Goal: Task Accomplishment & Management: Complete application form

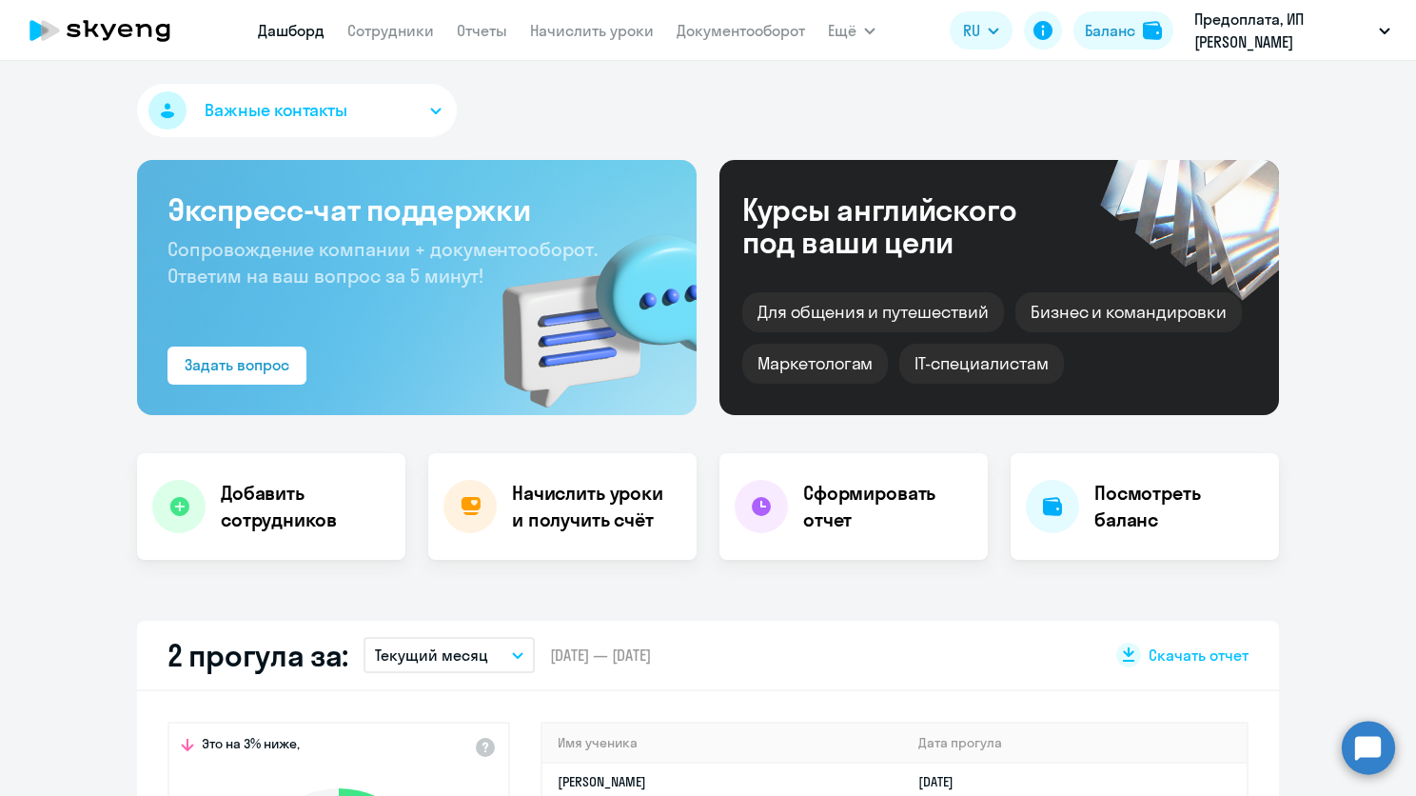
select select "30"
click at [869, 39] on button "Ещё" at bounding box center [852, 30] width 48 height 38
click at [383, 30] on link "Сотрудники" at bounding box center [390, 30] width 87 height 19
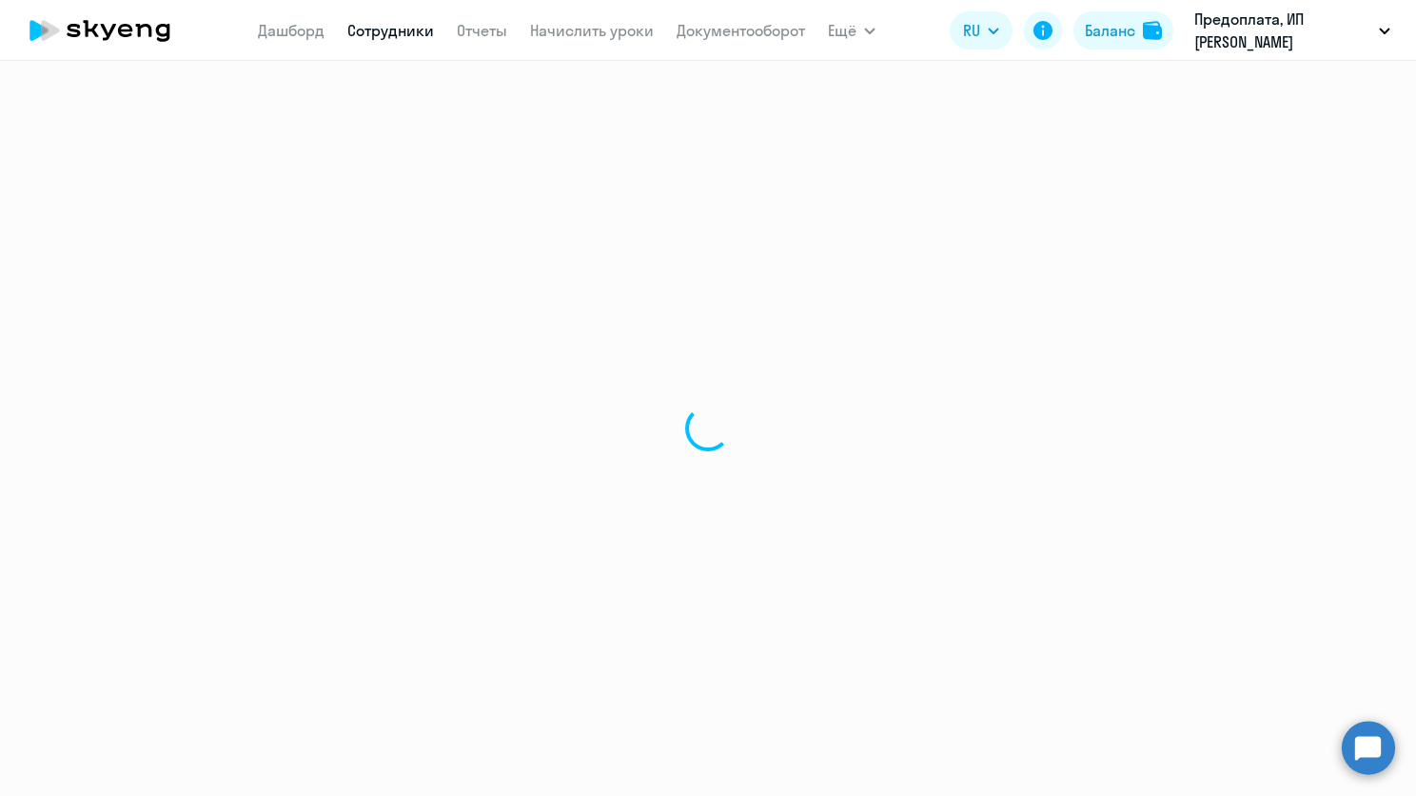
select select "30"
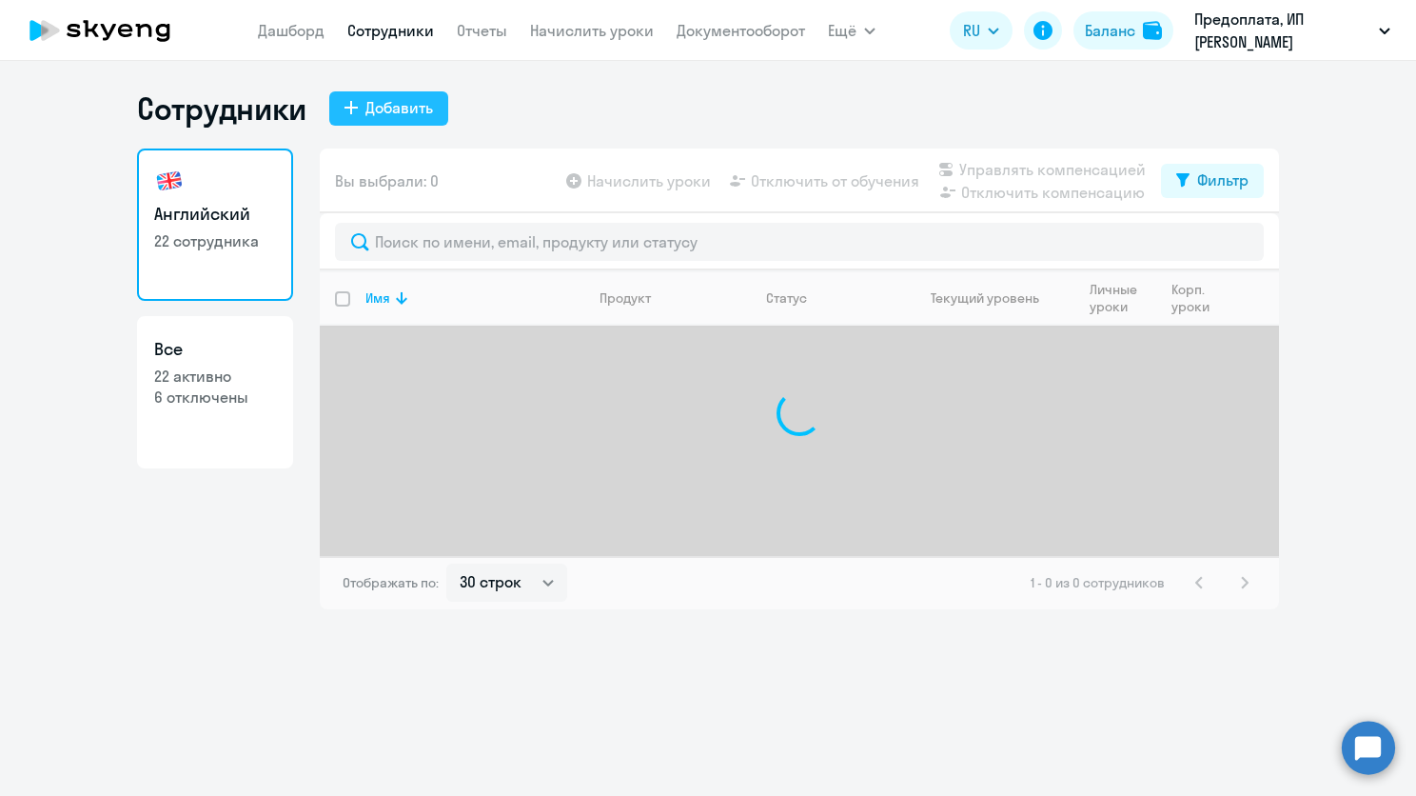
click at [377, 104] on div "Добавить" at bounding box center [400, 107] width 68 height 23
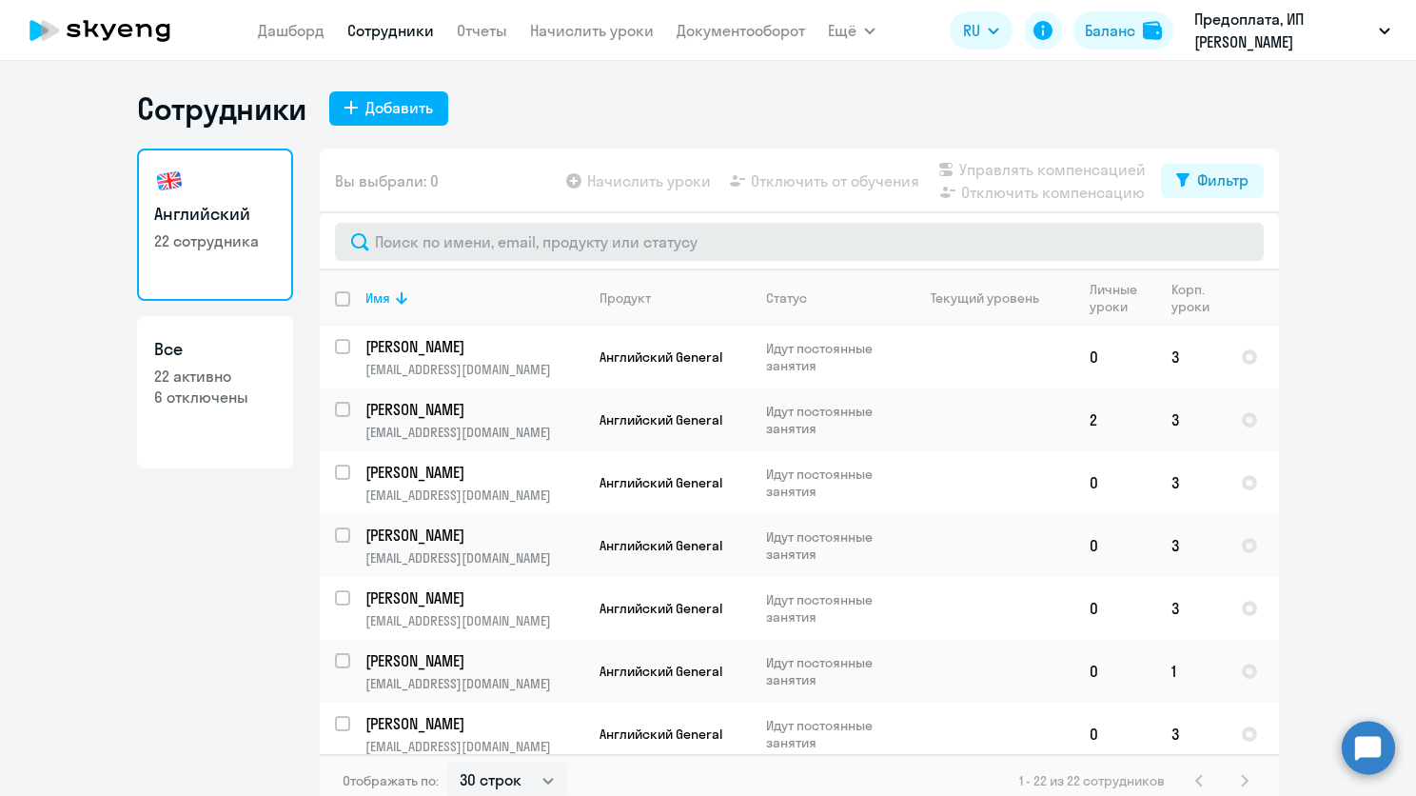
select select "english_adult_not_native_speaker"
select select "3"
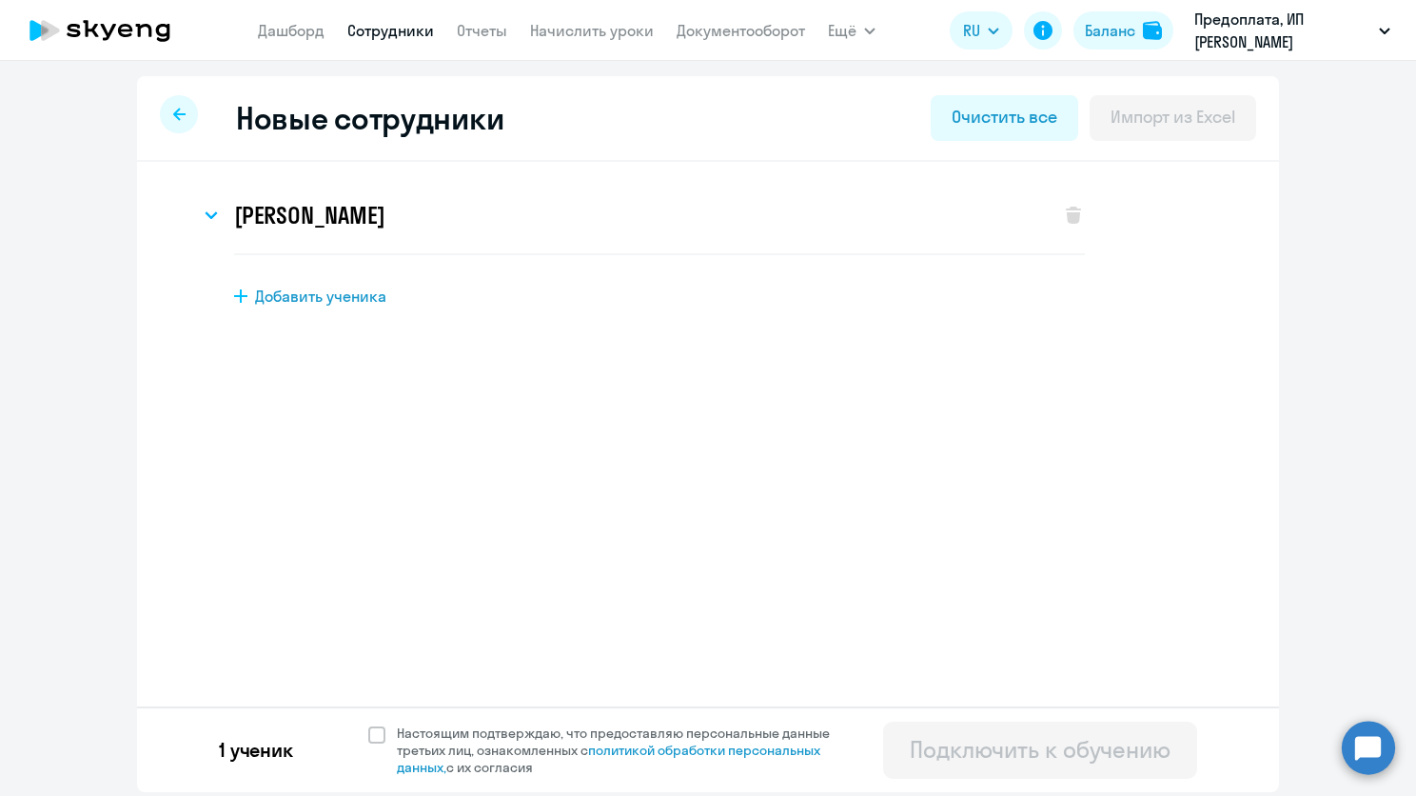
click at [168, 118] on div at bounding box center [179, 114] width 38 height 38
select select "30"
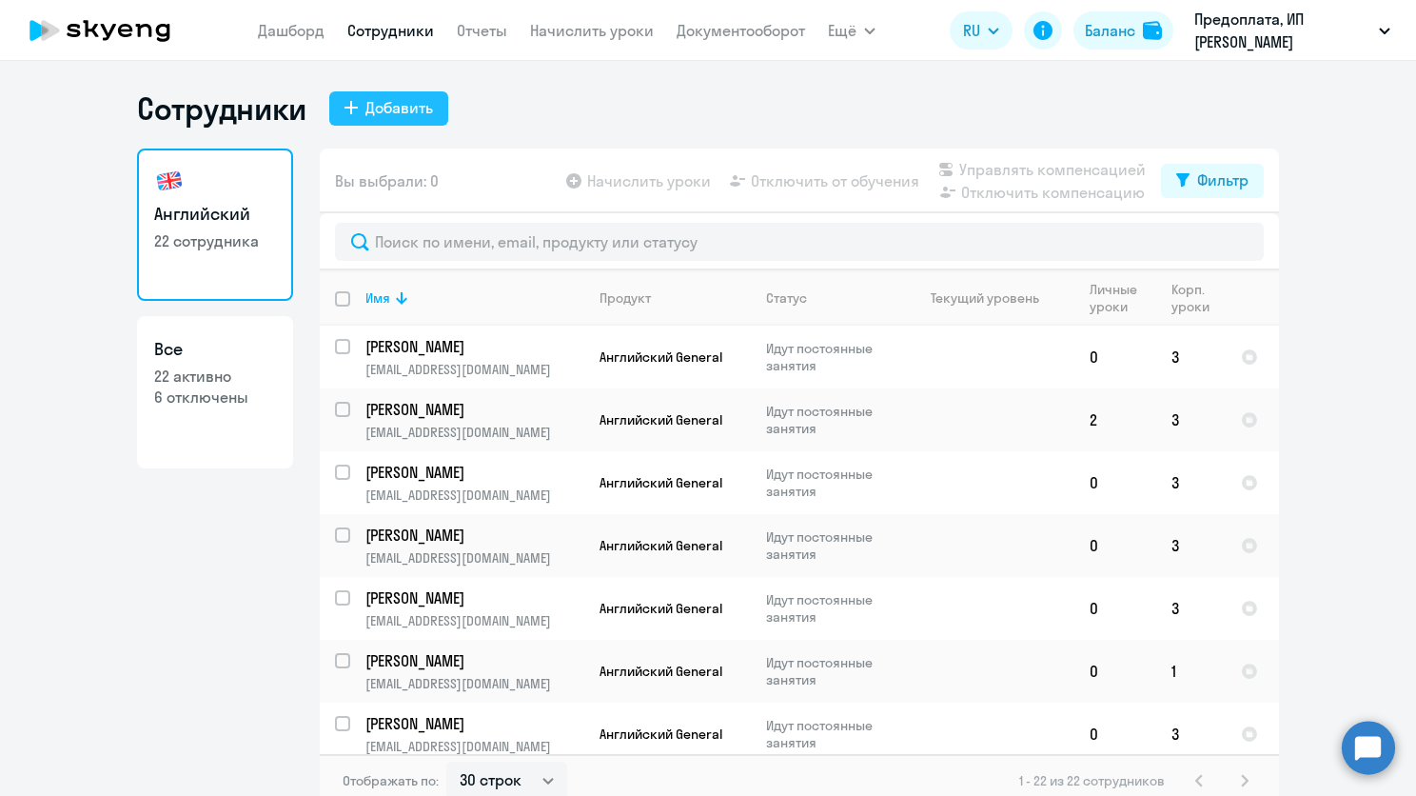
click at [383, 106] on div "Добавить" at bounding box center [400, 107] width 68 height 23
select select "english_adult_not_native_speaker"
select select "3"
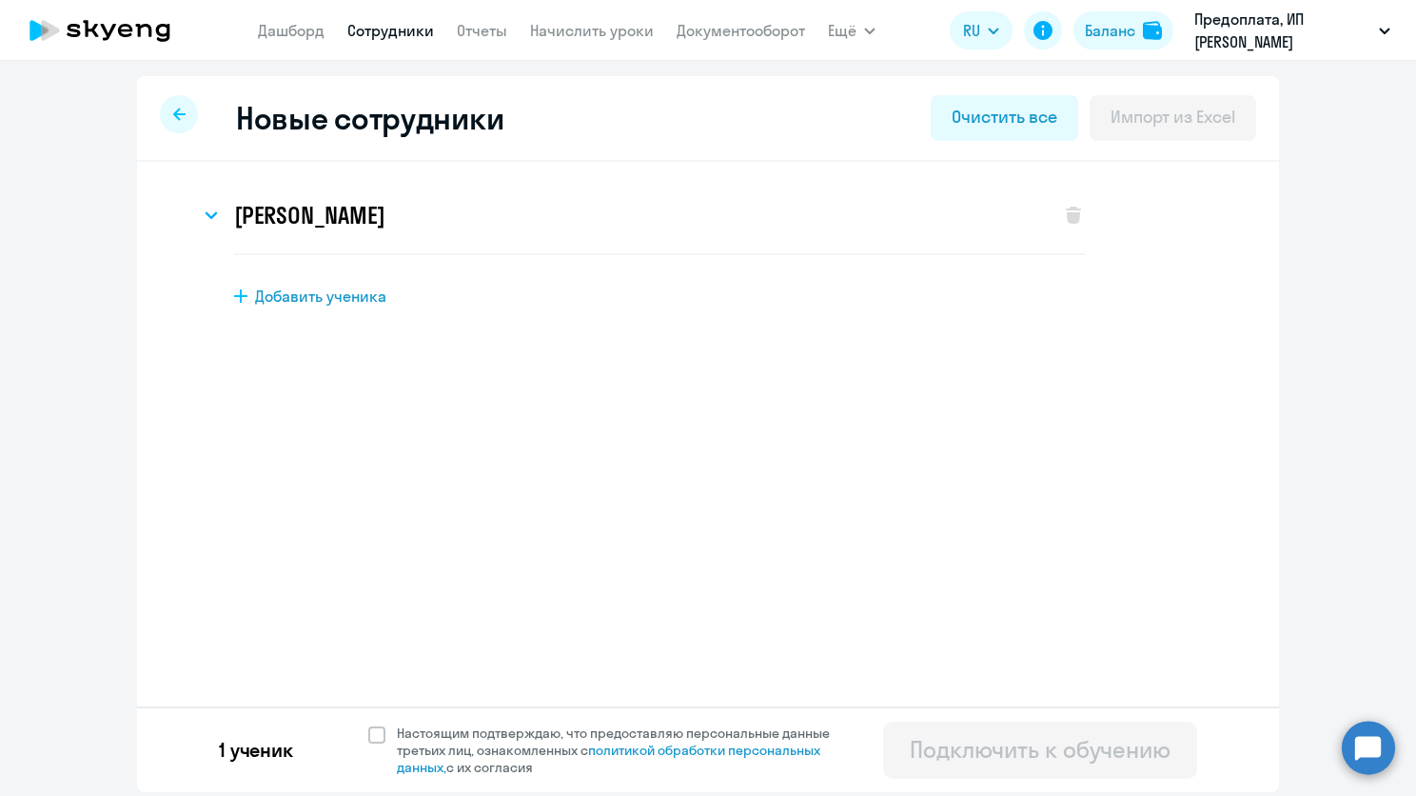
click at [333, 300] on span "Добавить ученика" at bounding box center [320, 296] width 131 height 21
select select "english_adult_not_native_speaker"
select select "3"
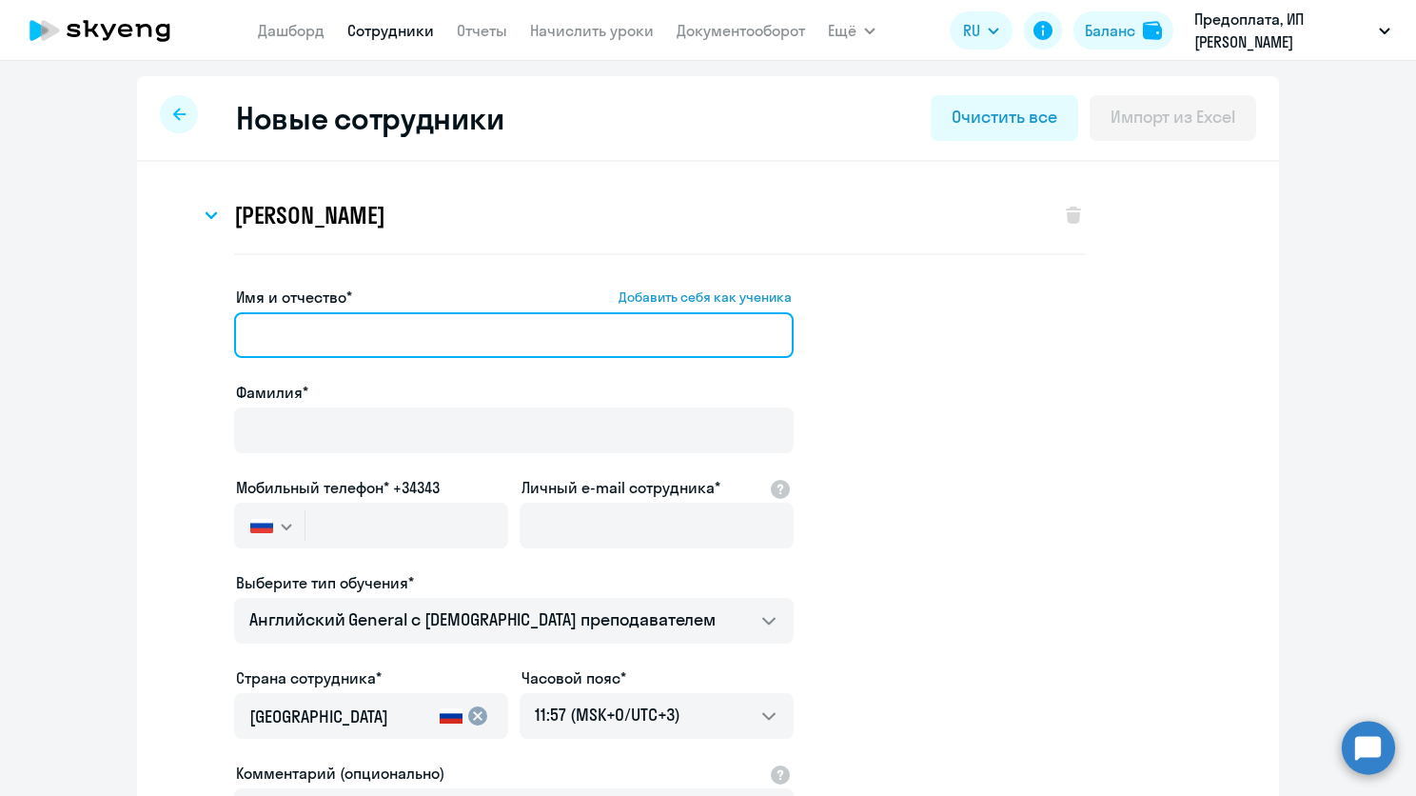
click at [406, 339] on input "Имя и отчество* Добавить себя как ученика" at bounding box center [514, 335] width 560 height 46
drag, startPoint x: 327, startPoint y: 334, endPoint x: 171, endPoint y: 339, distance: 156.2
click at [171, 339] on app-new-student-form "Имя и отчество* Добавить себя как ученика [PERSON_NAME]* Мобильный телефон* +34…" at bounding box center [708, 625] width 1081 height 679
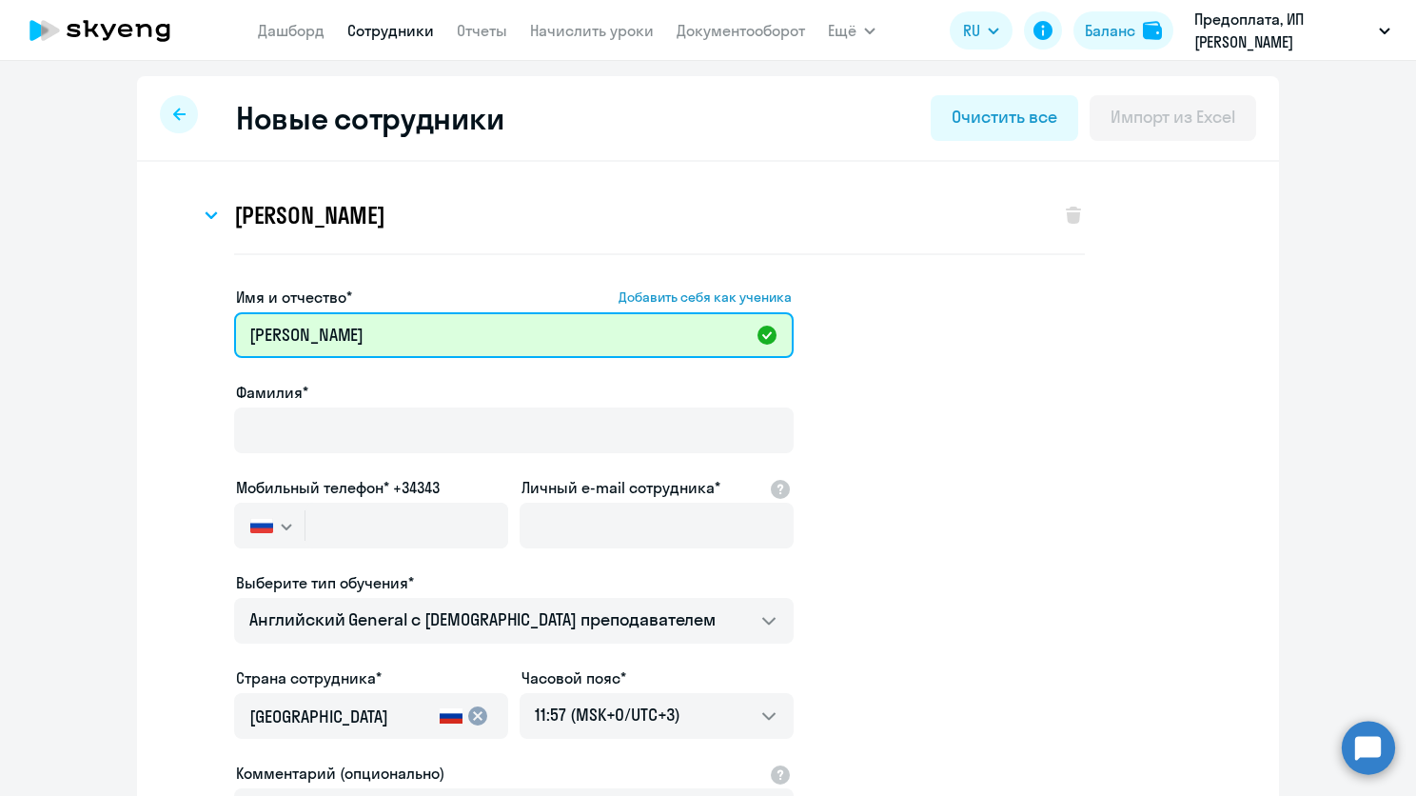
click at [310, 339] on input "[PERSON_NAME]" at bounding box center [514, 335] width 560 height 46
click at [247, 326] on input "[PERSON_NAME]" at bounding box center [514, 335] width 560 height 46
click at [307, 347] on input "[PERSON_NAME]" at bounding box center [514, 335] width 560 height 46
type input "[PERSON_NAME]"
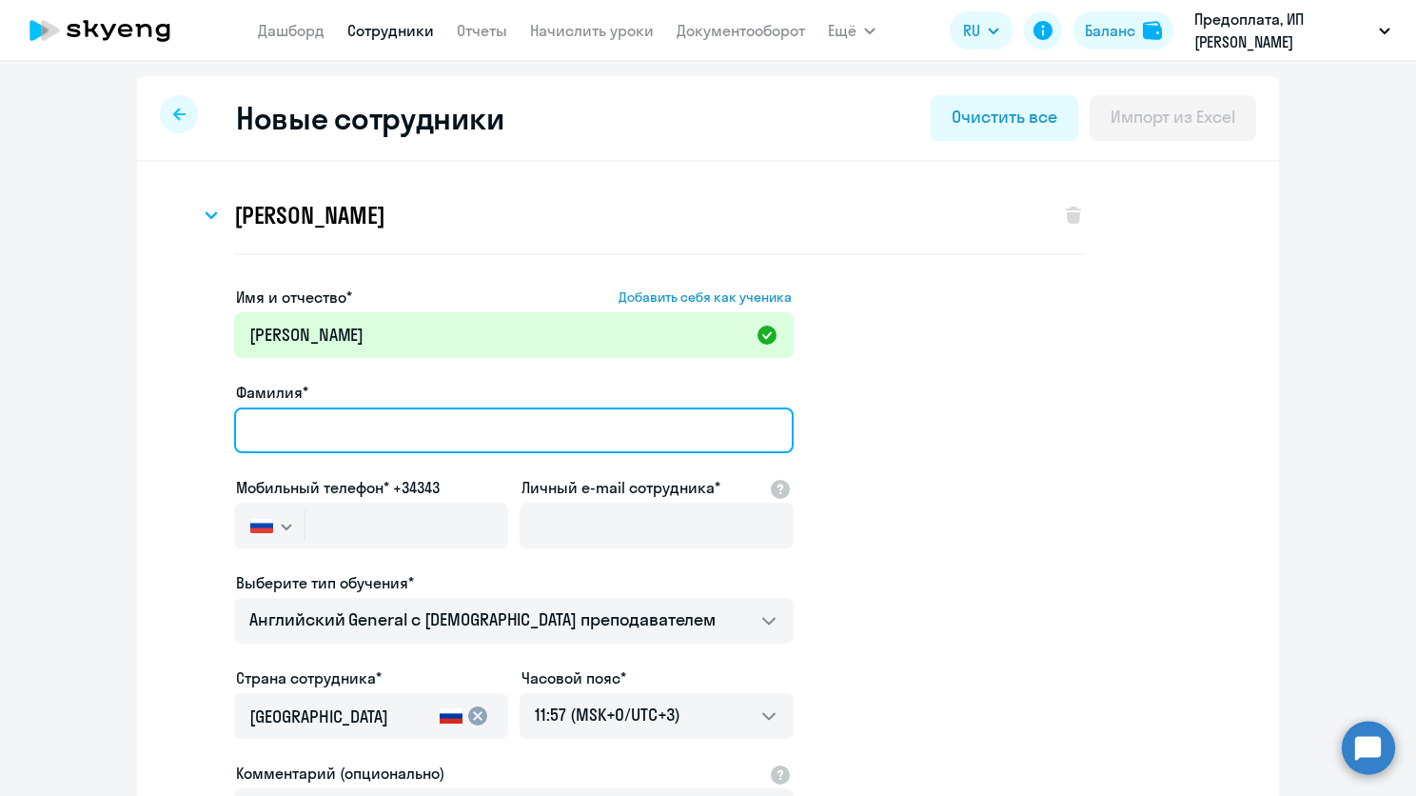
click at [261, 428] on input "Фамилия*" at bounding box center [514, 430] width 560 height 46
type input "[PERSON_NAME]"
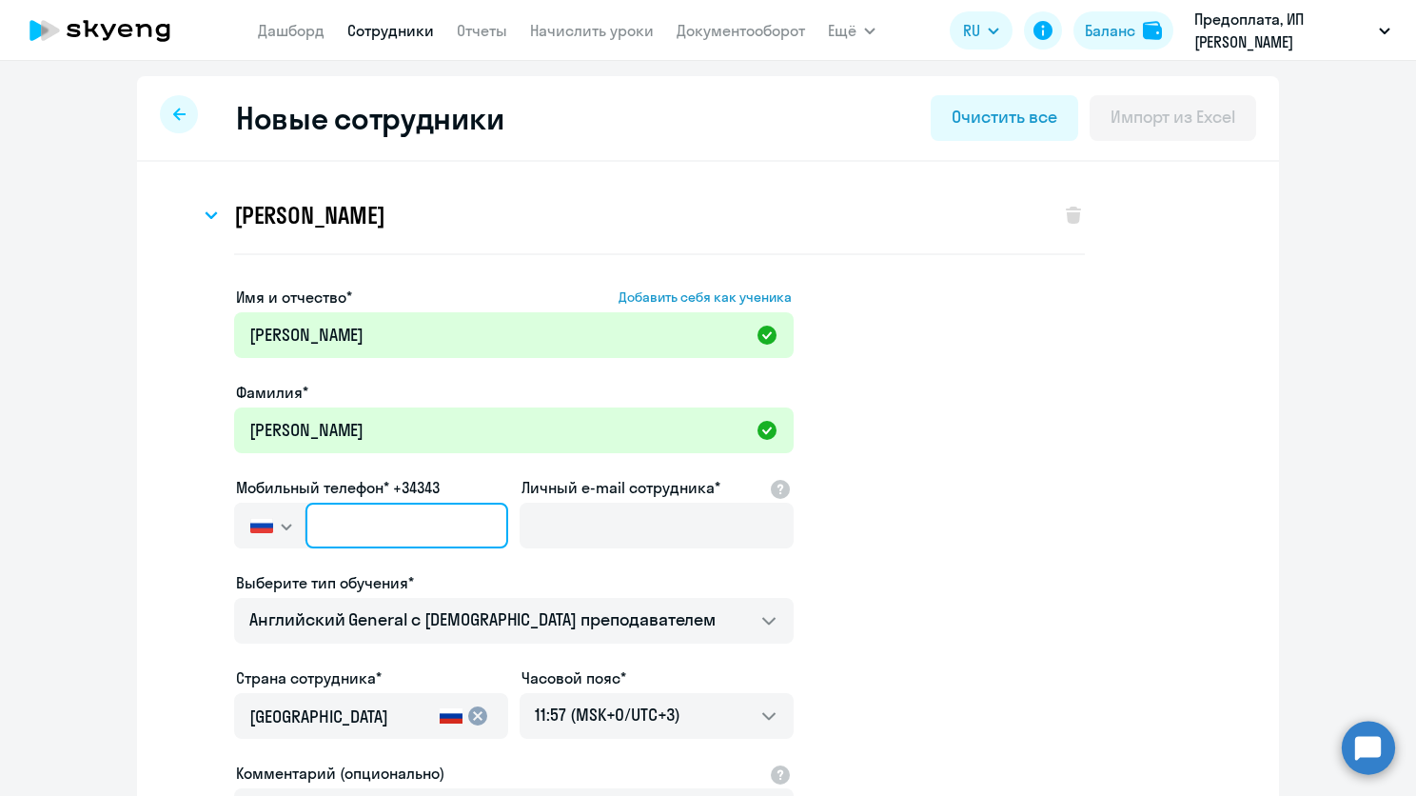
click at [416, 525] on input "text" at bounding box center [407, 526] width 203 height 46
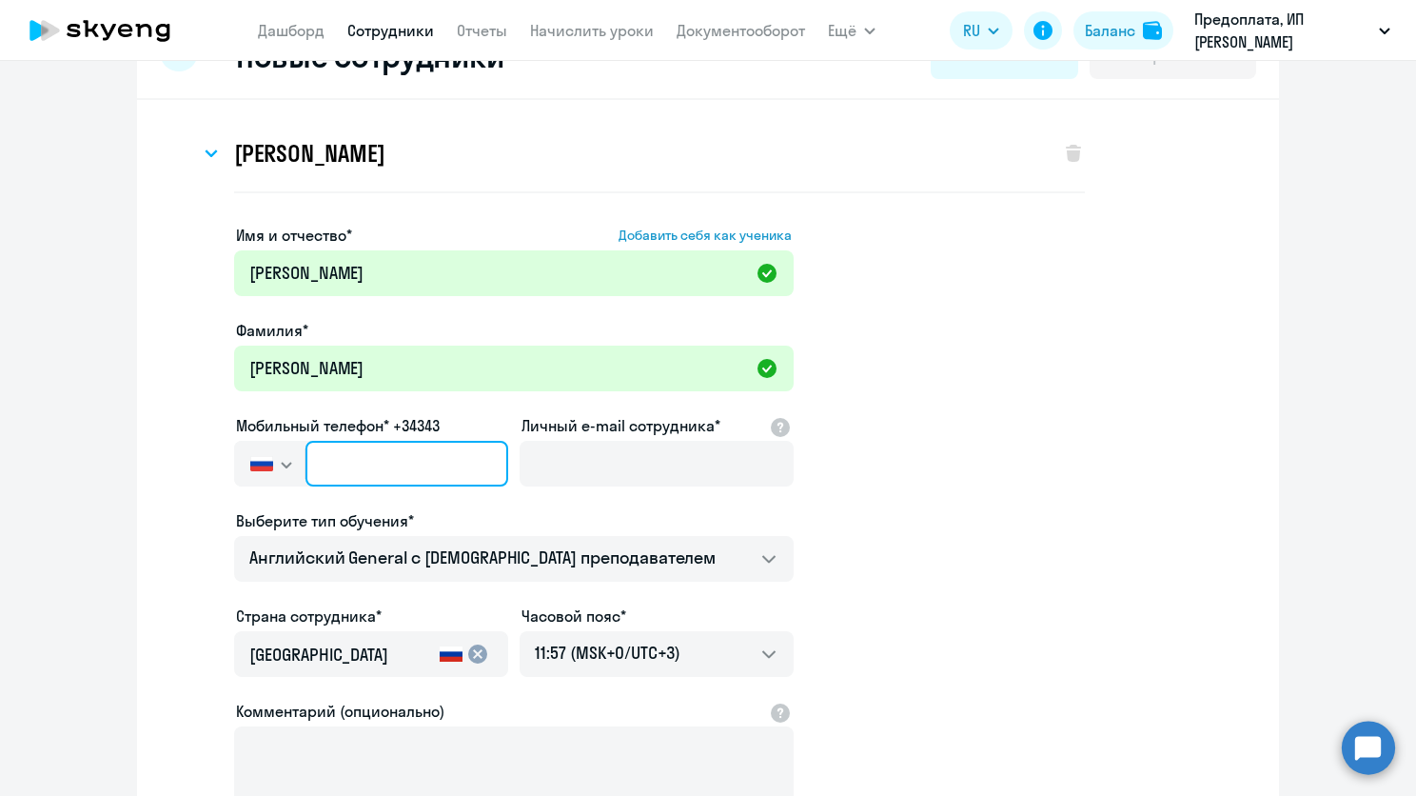
scroll to position [95, 0]
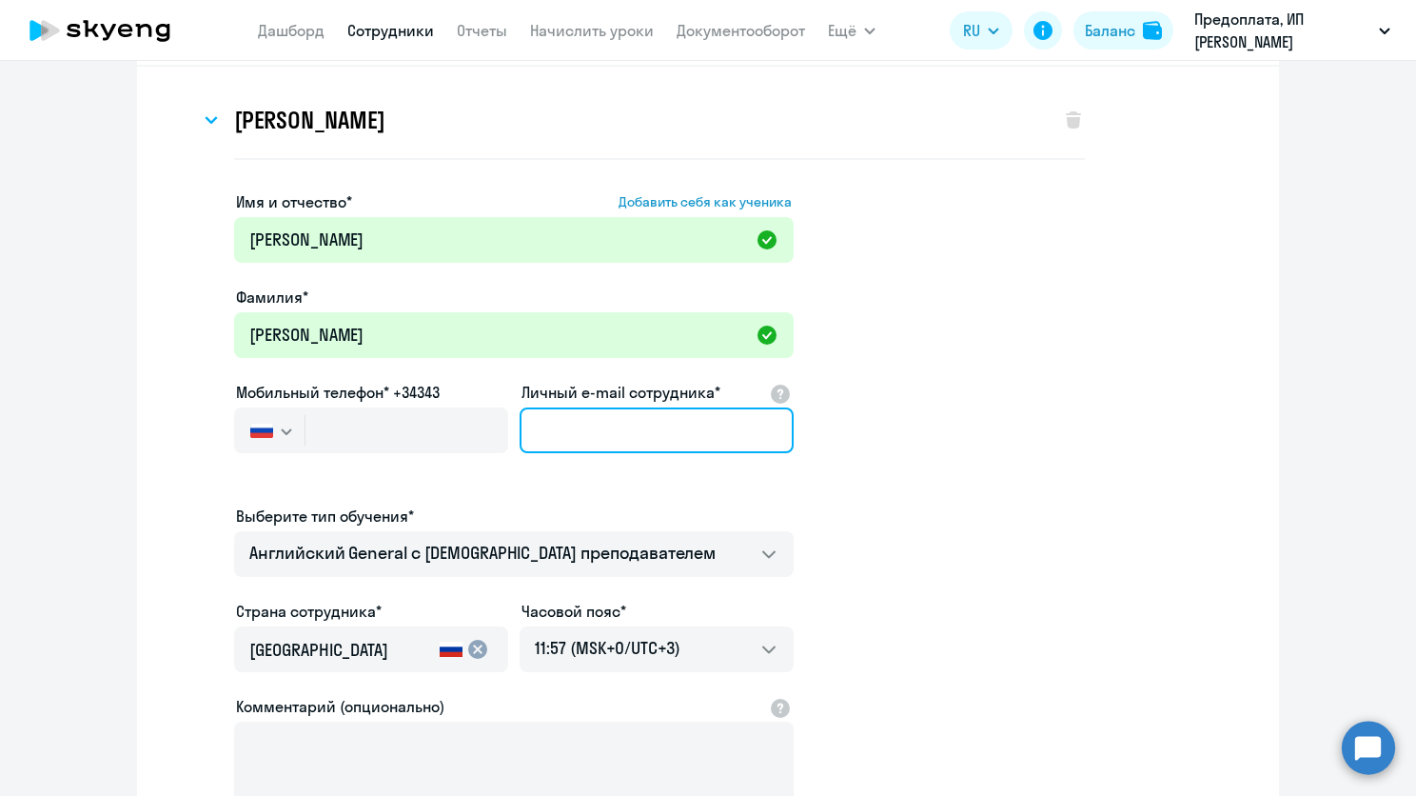
click at [619, 423] on input "Личный e-mail сотрудника*" at bounding box center [657, 430] width 274 height 46
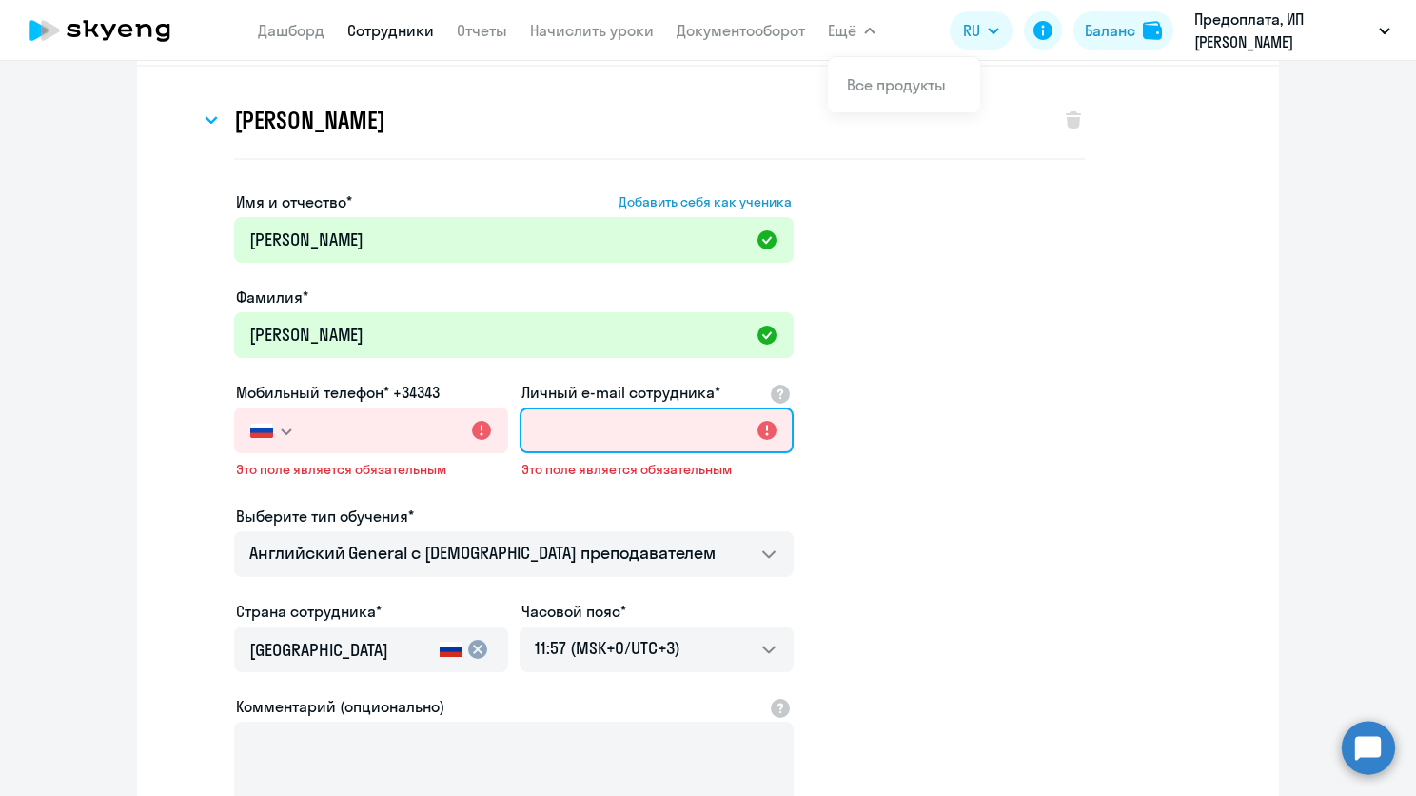
paste input "[PERSON_NAME][EMAIL_ADDRESS][DOMAIN_NAME]"
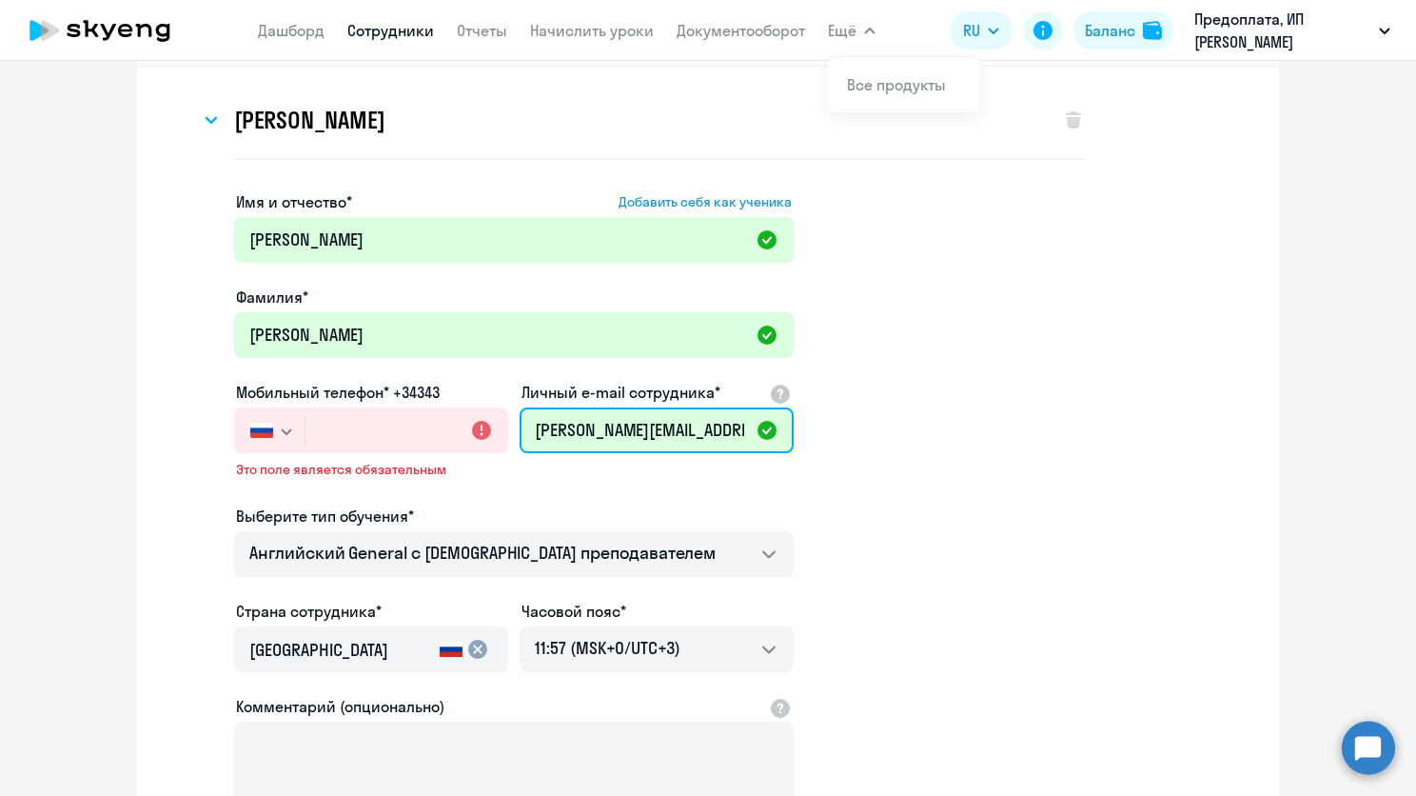
type input "[PERSON_NAME][EMAIL_ADDRESS][DOMAIN_NAME]"
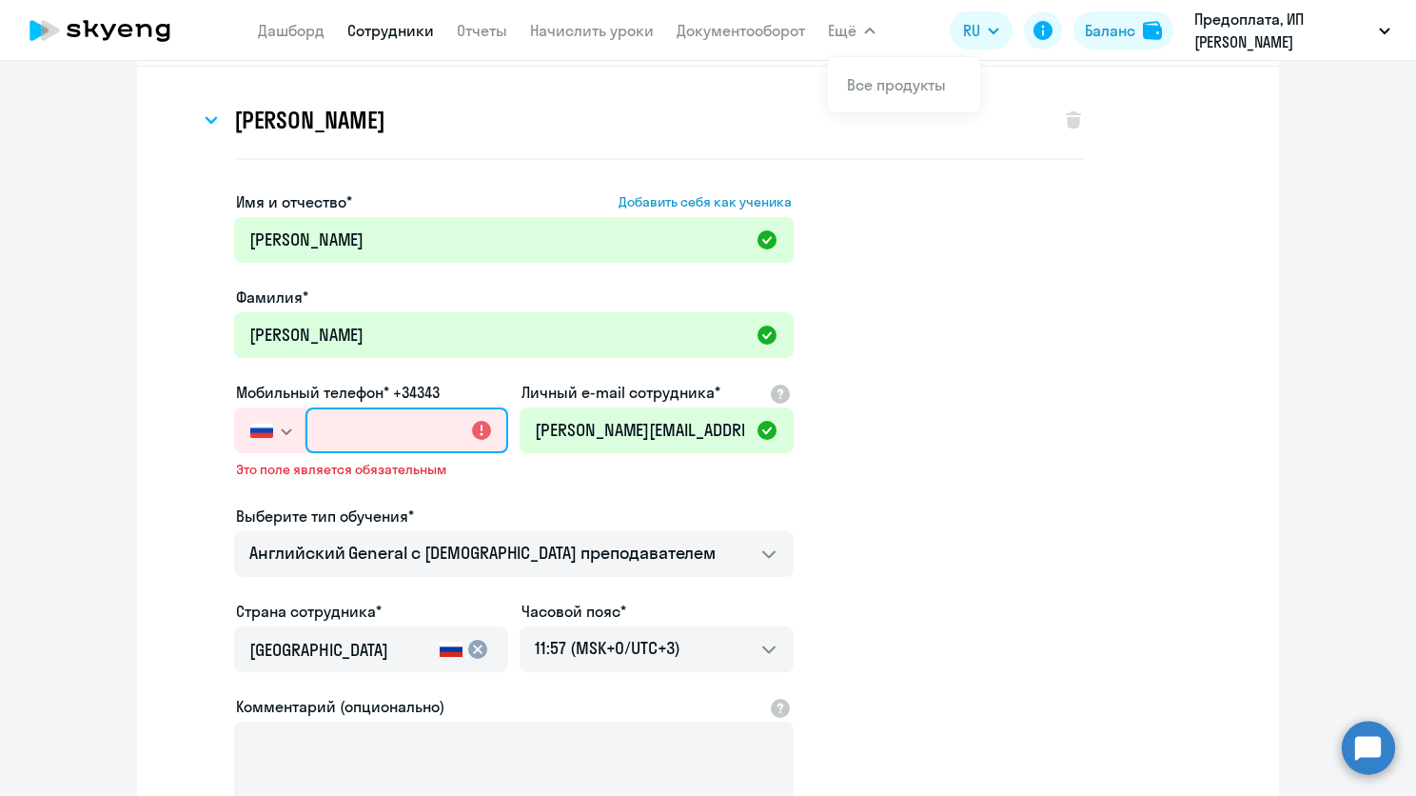
click at [371, 424] on input "text" at bounding box center [407, 430] width 203 height 46
paste input "[PHONE_NUMBER]"
click at [327, 430] on input "[PHONE_NUMBER]" at bounding box center [407, 430] width 203 height 46
click at [393, 426] on input "[PHONE_NUMBER]" at bounding box center [407, 430] width 203 height 46
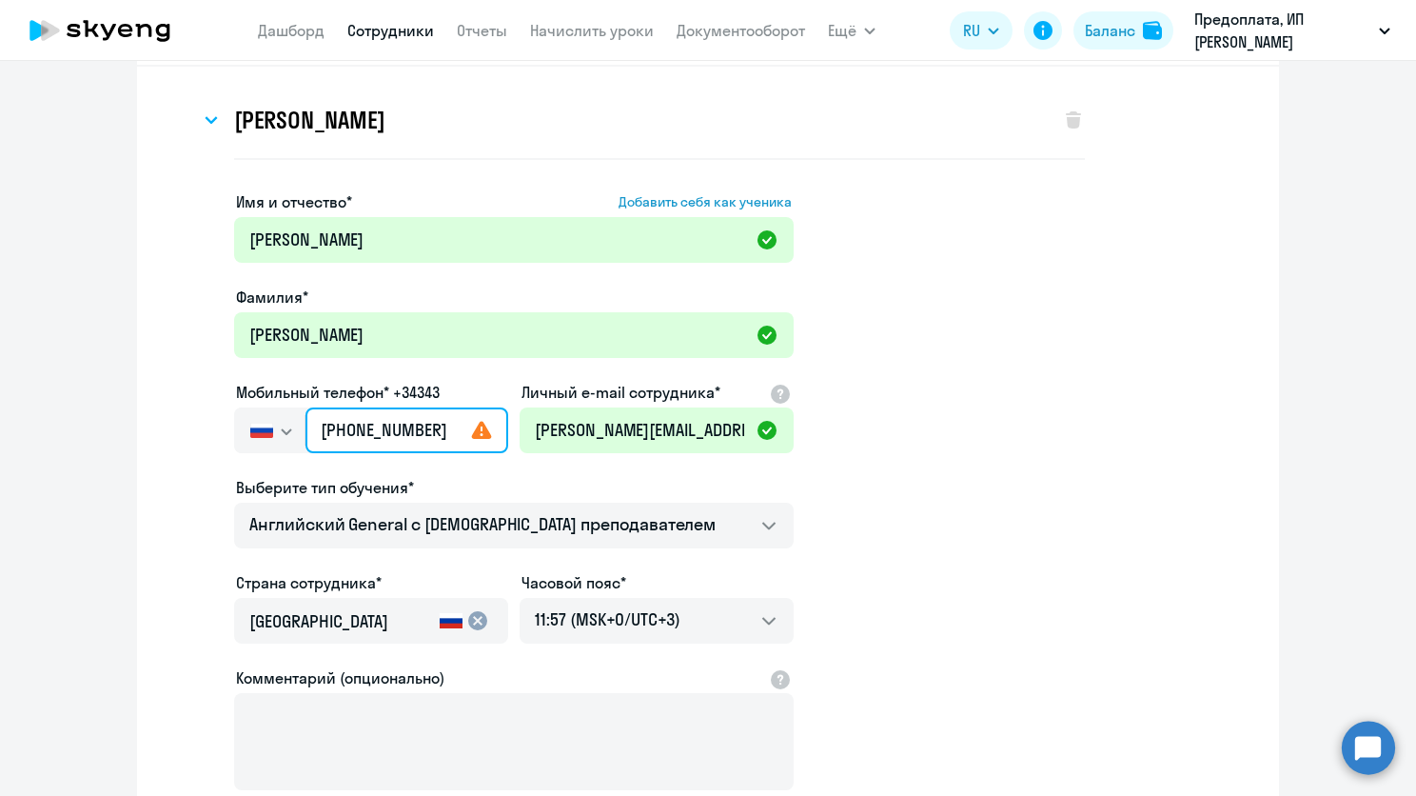
type input "[PHONE_NUMBER]"
click at [489, 426] on input "[PHONE_NUMBER]" at bounding box center [407, 430] width 203 height 46
click at [807, 440] on app-new-student-form "Имя и отчество* Добавить себя как ученика [PERSON_NAME]* [PERSON_NAME] Мобильны…" at bounding box center [708, 529] width 1081 height 679
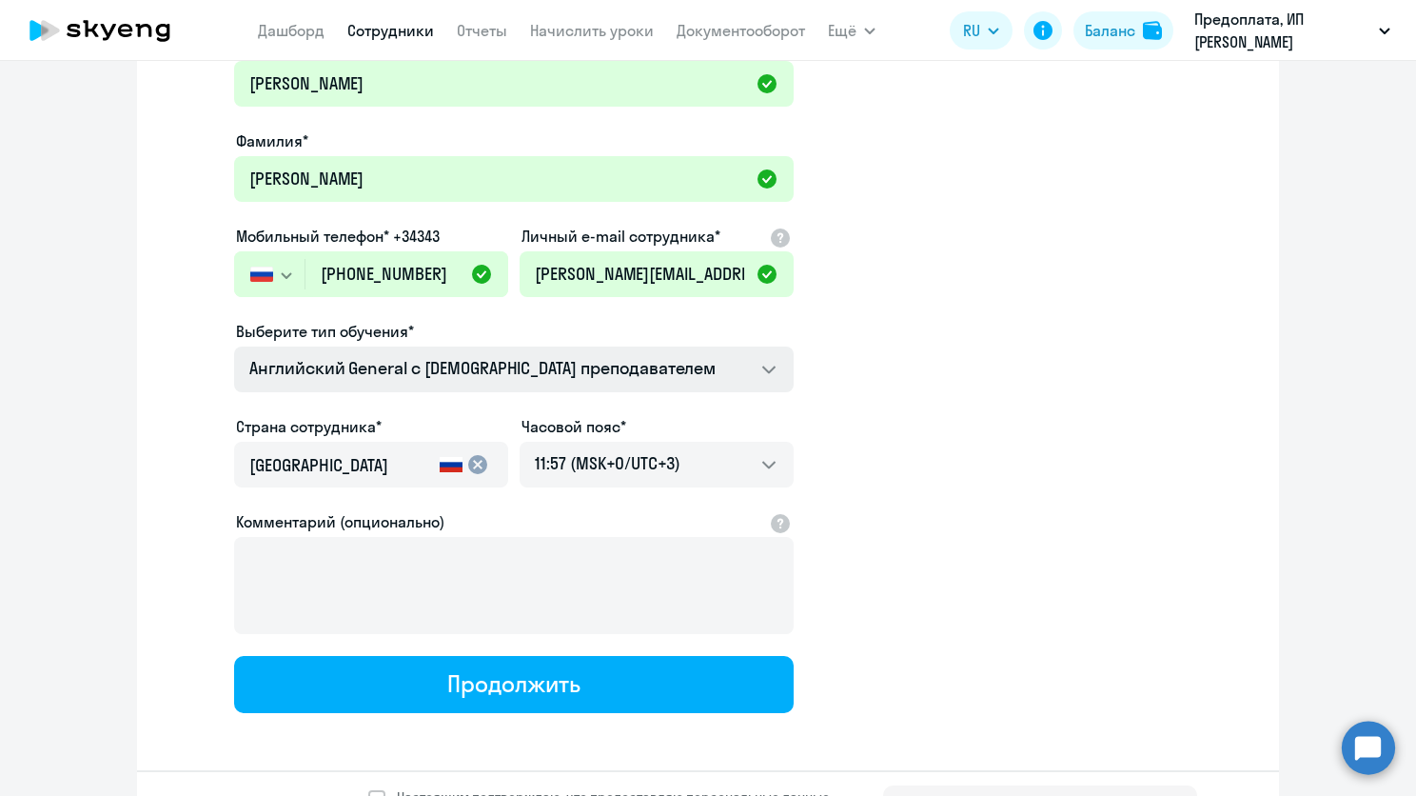
scroll to position [286, 0]
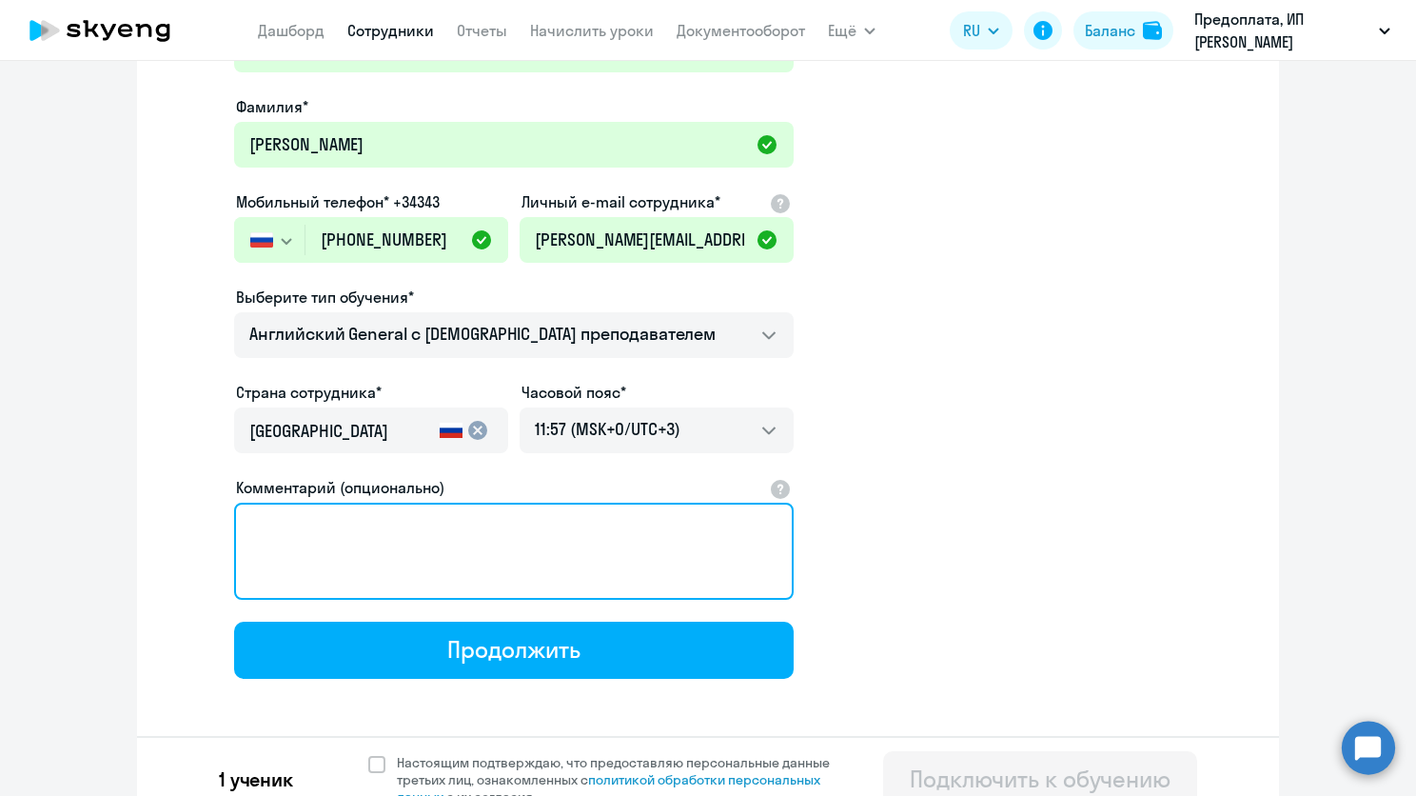
click at [456, 546] on textarea "Комментарий (опционально)" at bounding box center [514, 551] width 560 height 97
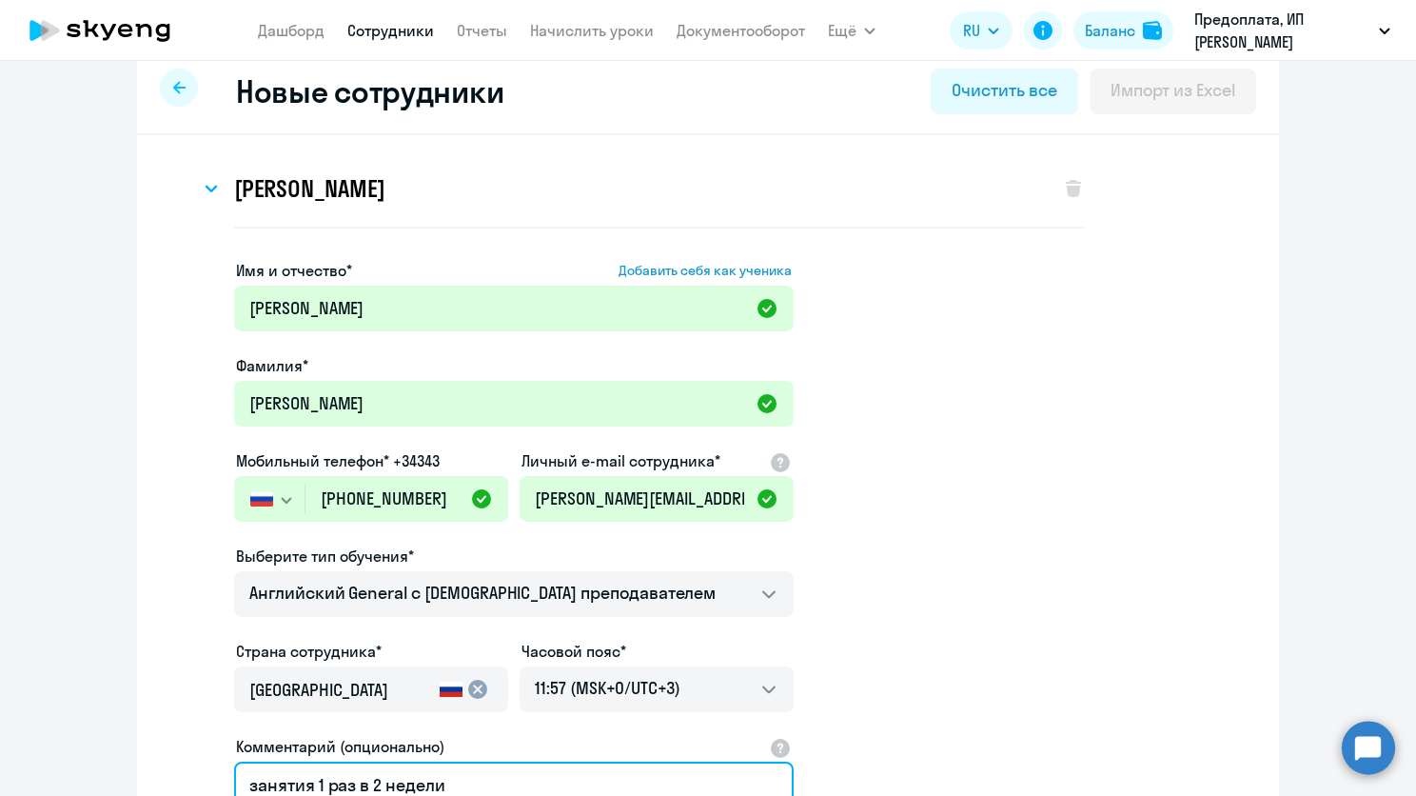
scroll to position [23, 0]
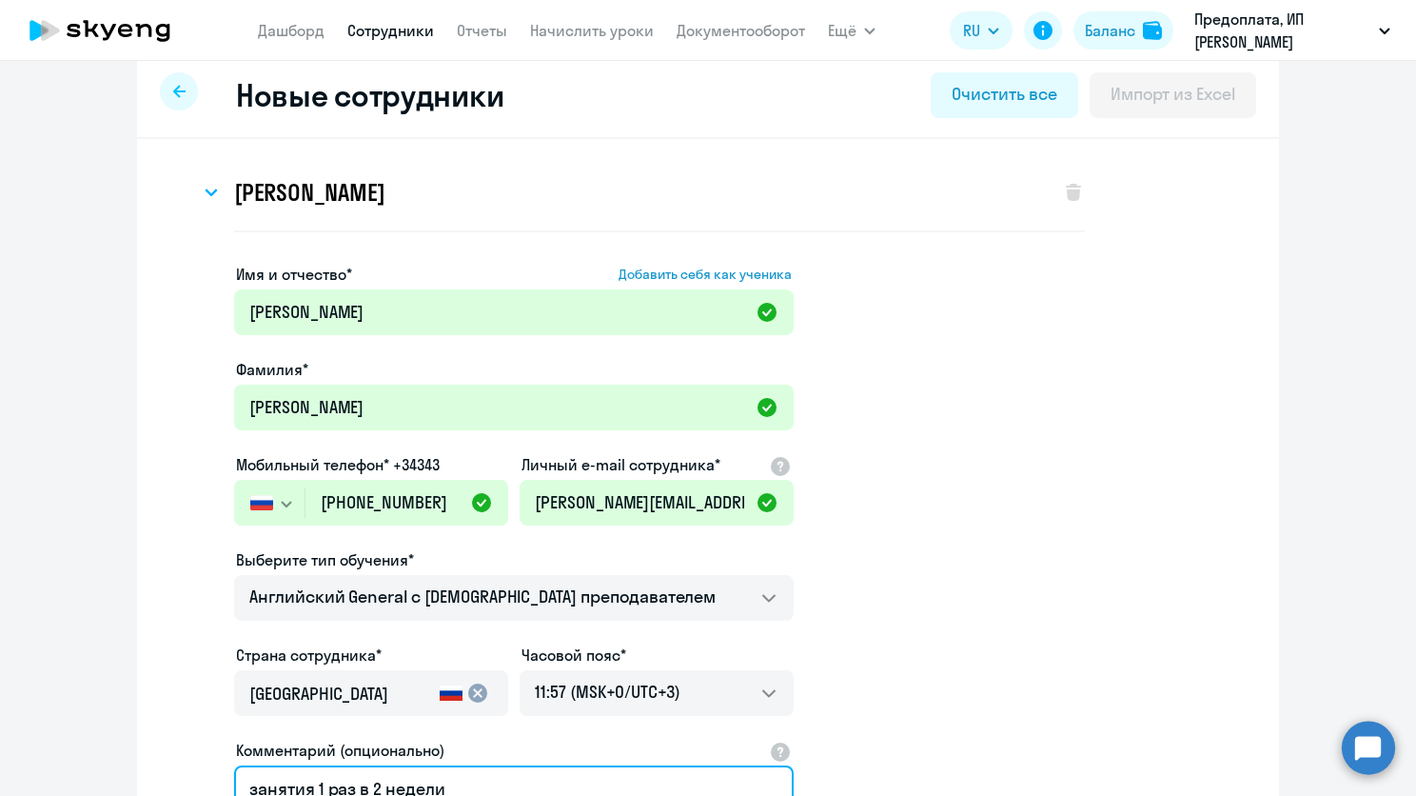
type textarea "занятия 1 раз в 2 недели"
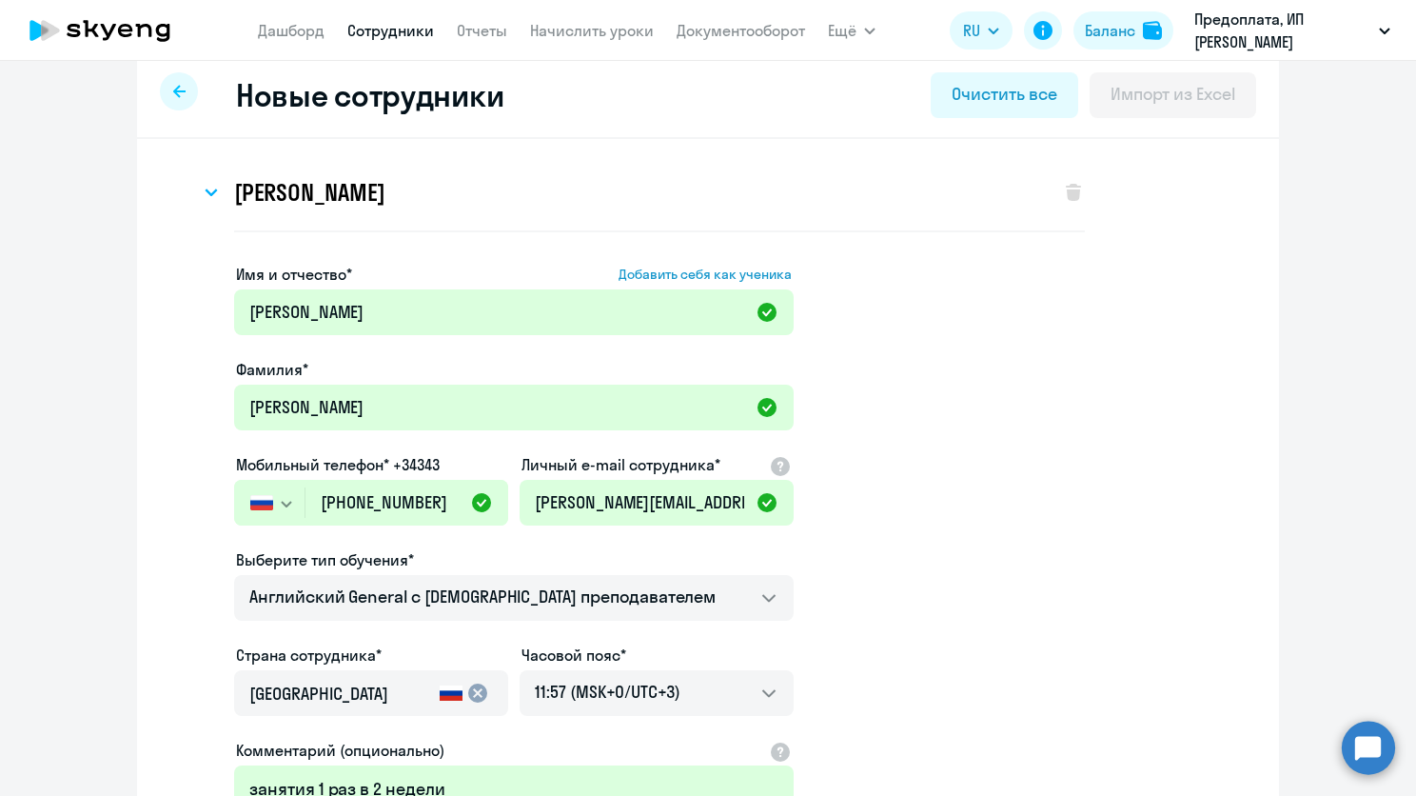
scroll to position [0, 0]
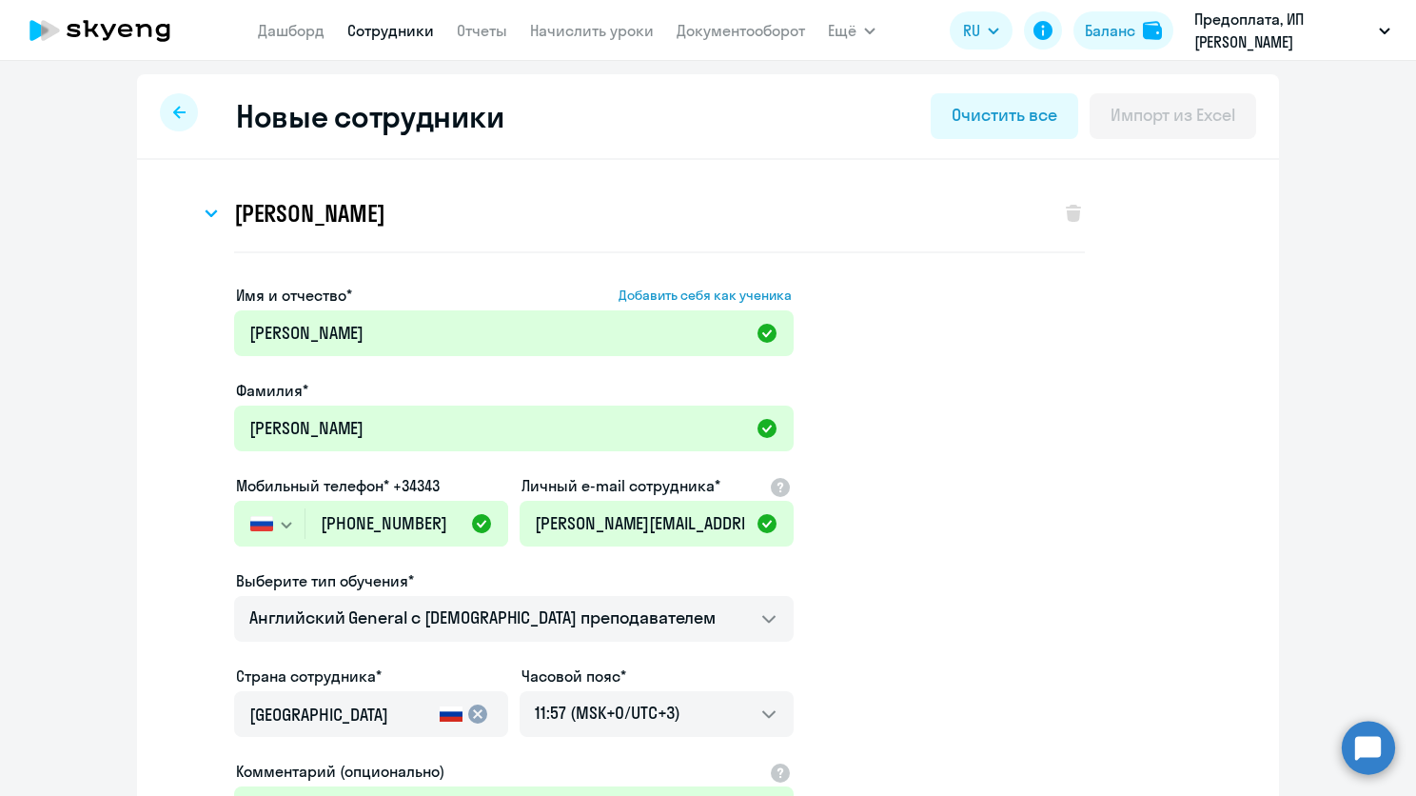
click at [917, 457] on app-new-student-form "Имя и отчество* Добавить себя как ученика [PERSON_NAME]* [PERSON_NAME] Мобильны…" at bounding box center [708, 623] width 1081 height 679
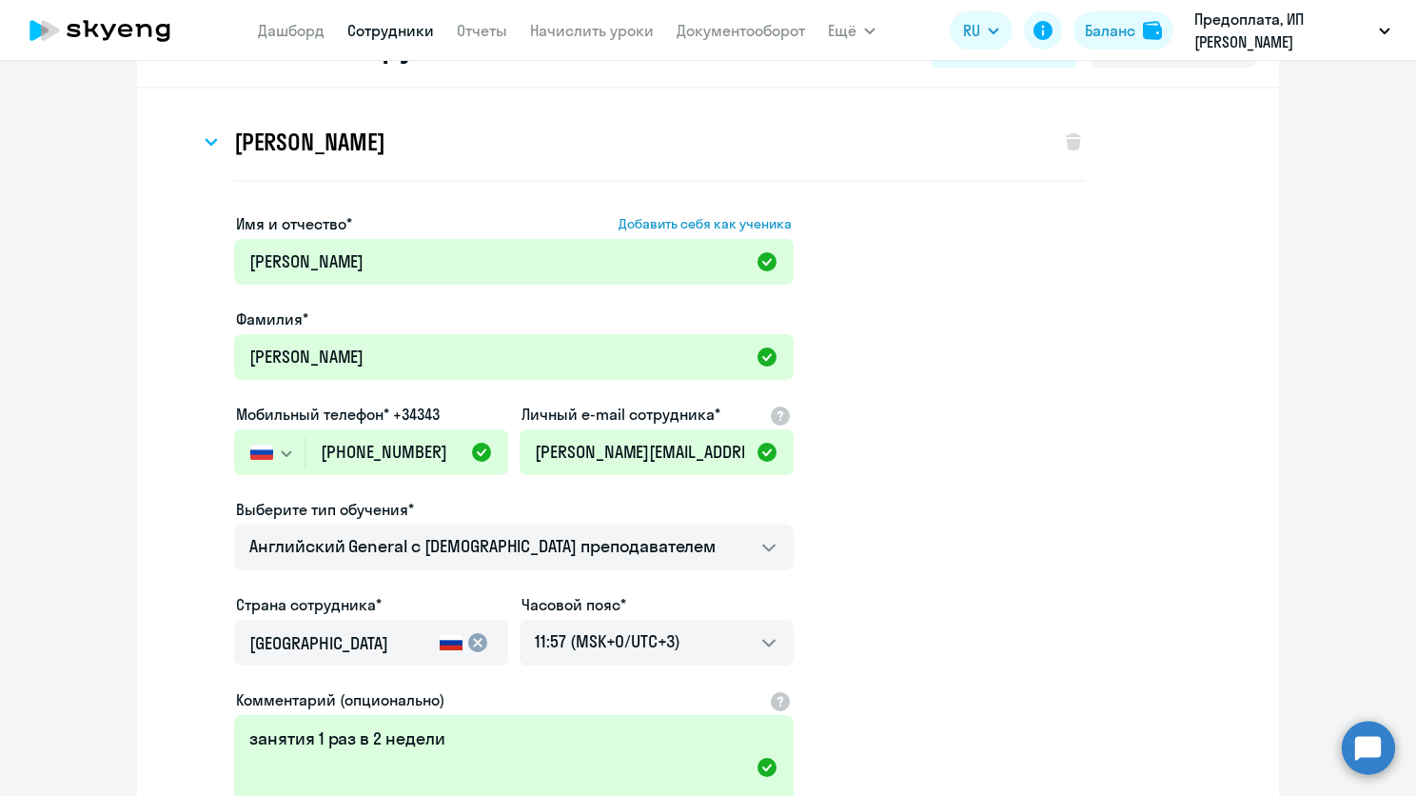
scroll to position [190, 0]
